Goal: Task Accomplishment & Management: Complete application form

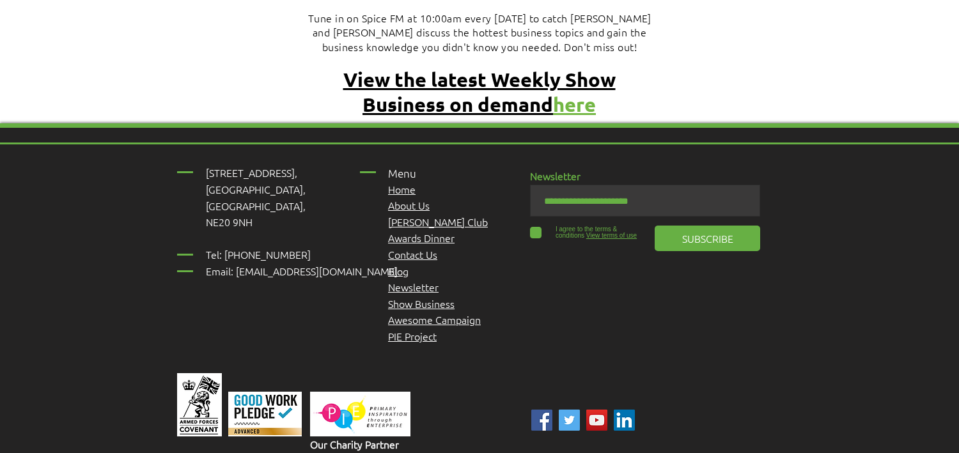
scroll to position [5641, 0]
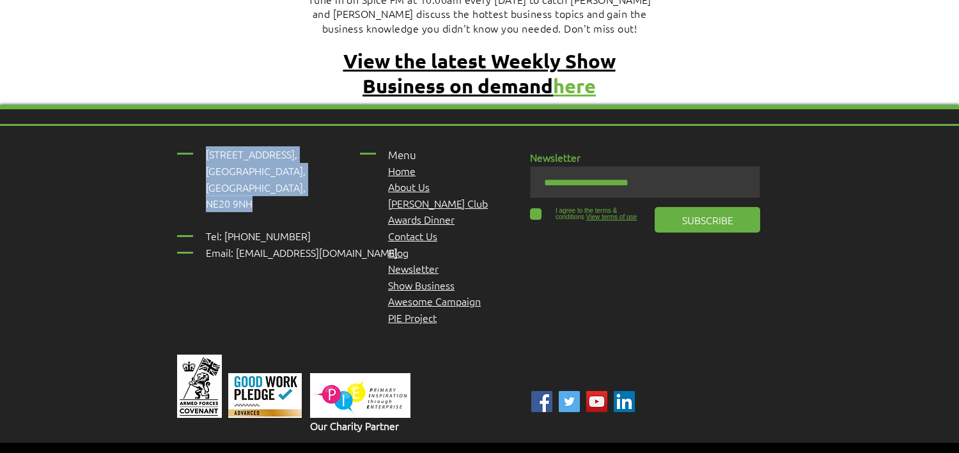
drag, startPoint x: 251, startPoint y: 146, endPoint x: 203, endPoint y: 101, distance: 65.5
click at [203, 105] on div "[STREET_ADDRESS], [GEOGRAPHIC_DATA], [GEOGRAPHIC_DATA], NE20 9NH ​ Tel: [PHONE_…" at bounding box center [479, 308] width 959 height 407
copy div "[STREET_ADDRESS]"
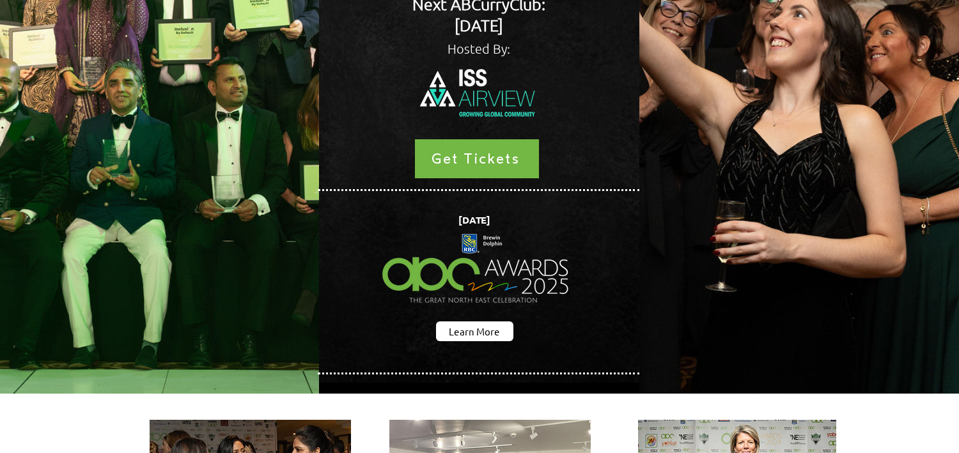
scroll to position [334, 0]
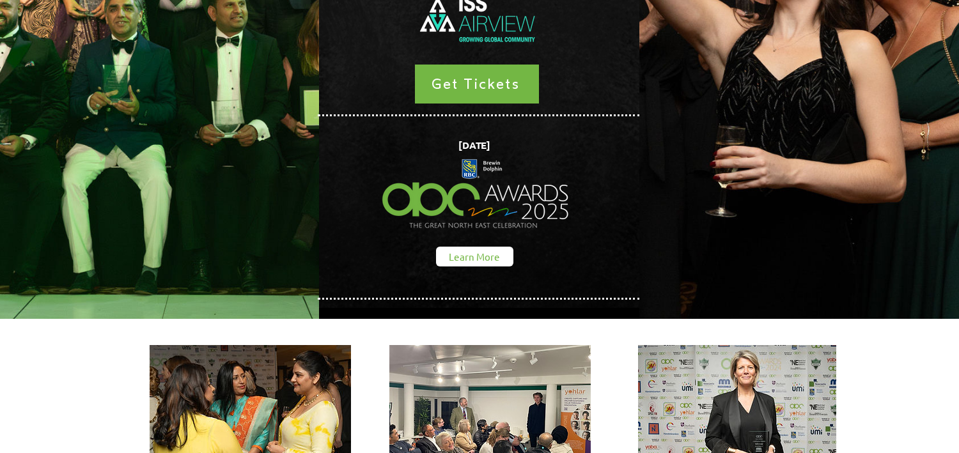
click at [485, 250] on span "Learn More" at bounding box center [474, 256] width 51 height 13
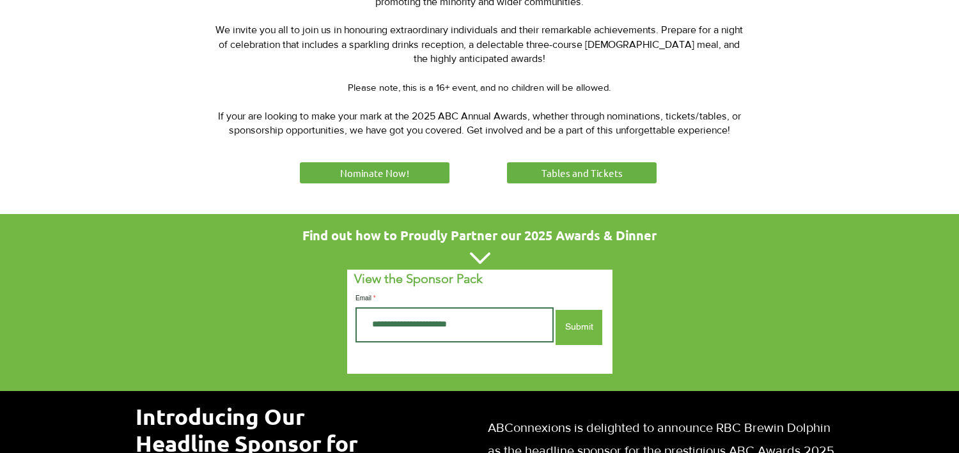
scroll to position [584, 0]
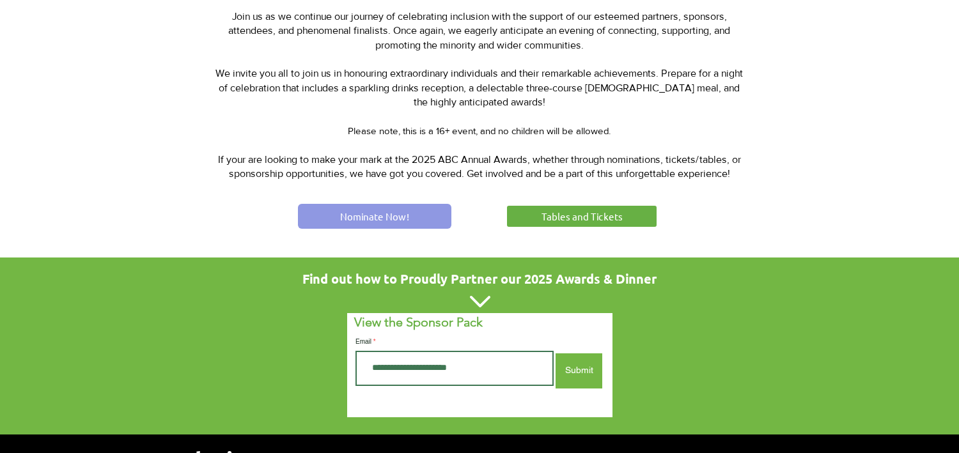
click at [429, 215] on link "Nominate Now!" at bounding box center [374, 216] width 153 height 25
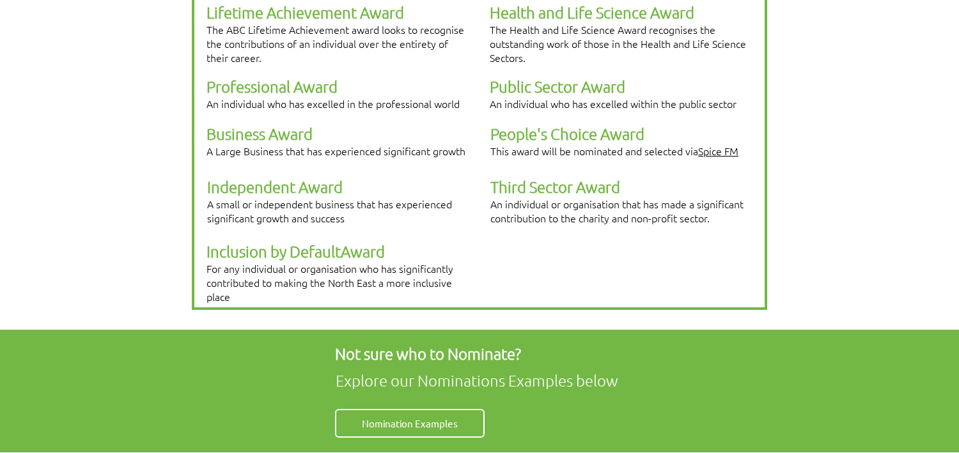
scroll to position [291, 0]
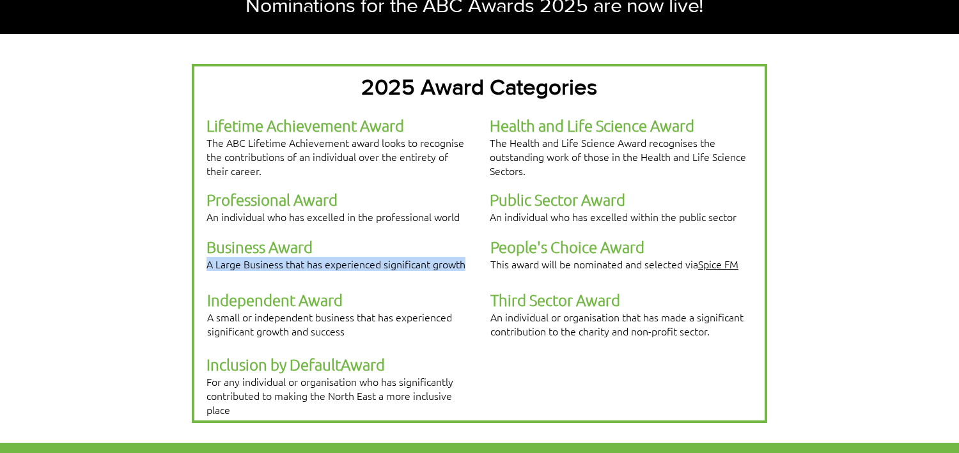
drag, startPoint x: 467, startPoint y: 241, endPoint x: 208, endPoint y: 245, distance: 258.9
click at [208, 257] on p "A Large Business that has experienced significant growth" at bounding box center [336, 264] width 261 height 14
copy span "A Large Business that has experienced significant growth"
